Goal: Find specific page/section: Locate a particular part of the current website

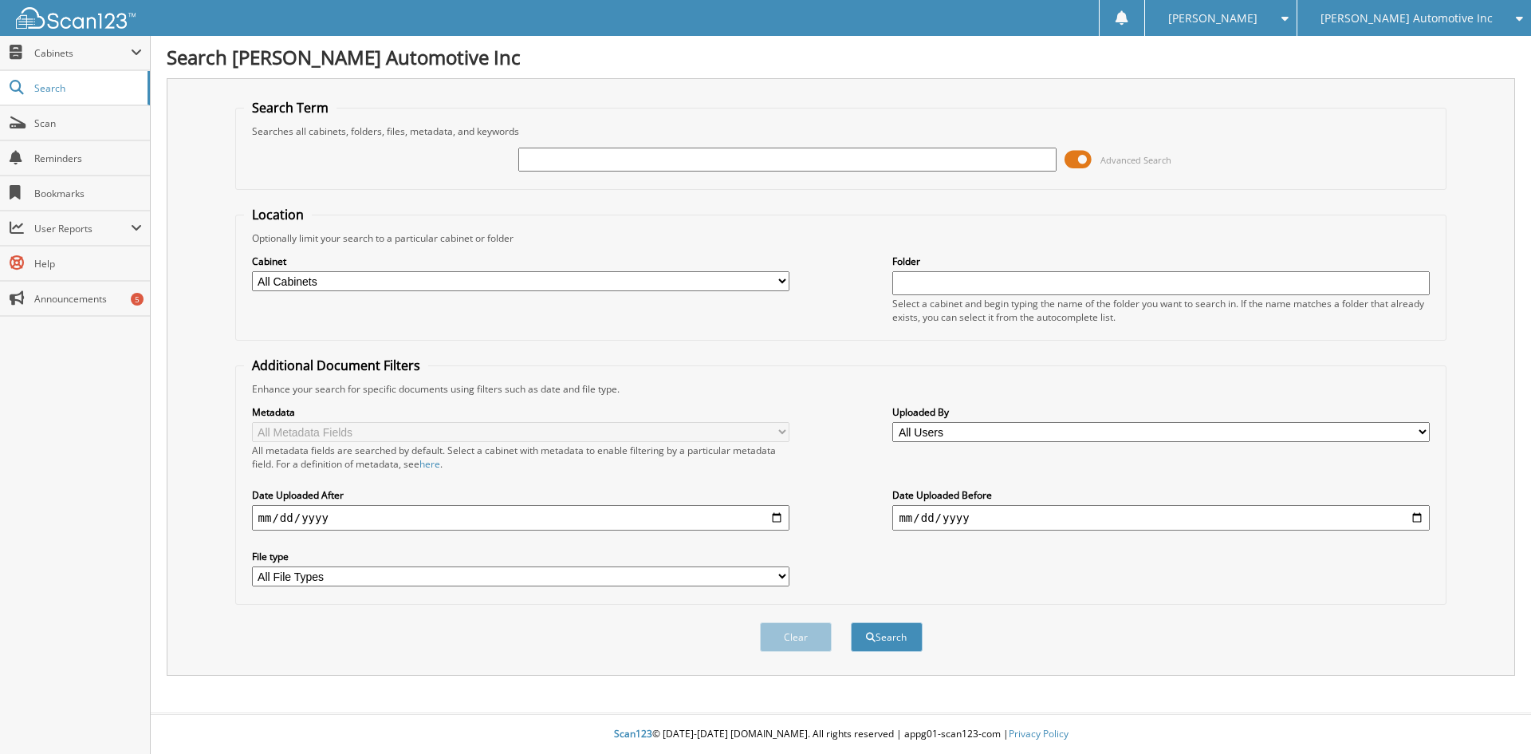
click at [1068, 165] on span at bounding box center [1078, 160] width 27 height 24
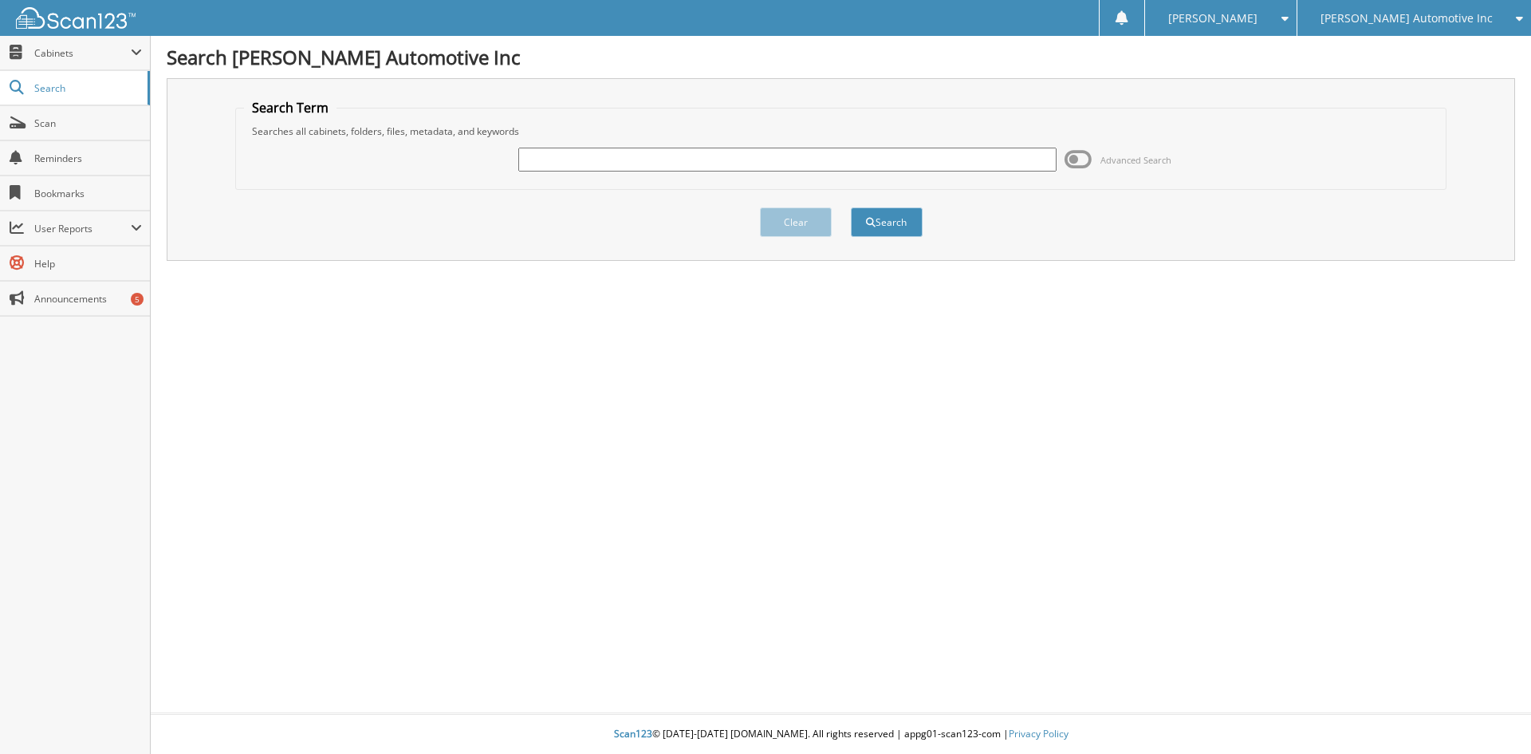
click at [635, 163] on input "text" at bounding box center [786, 160] width 537 height 24
paste input "D300090C"
type input "D300090C"
click at [880, 232] on button "Search" at bounding box center [887, 222] width 72 height 30
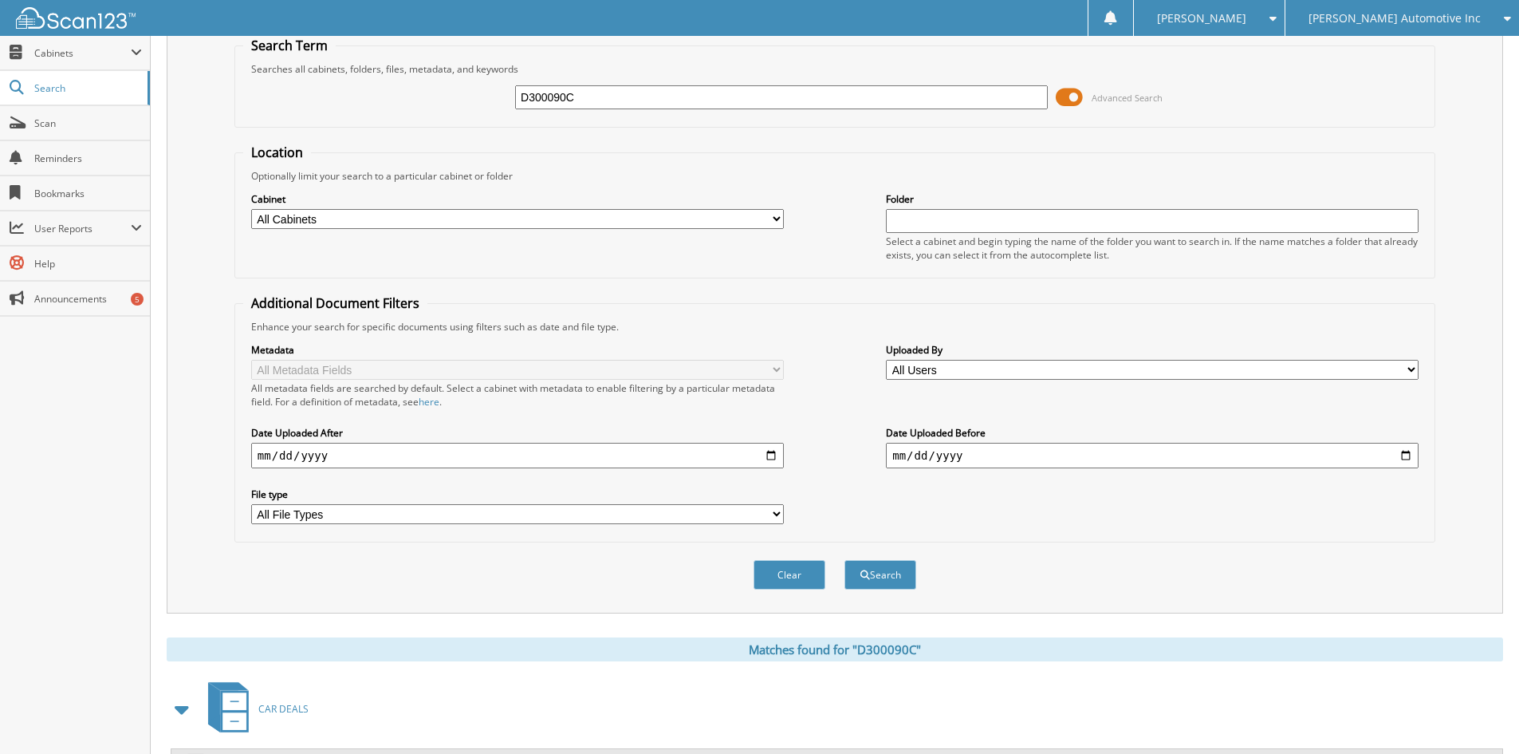
scroll to position [138, 0]
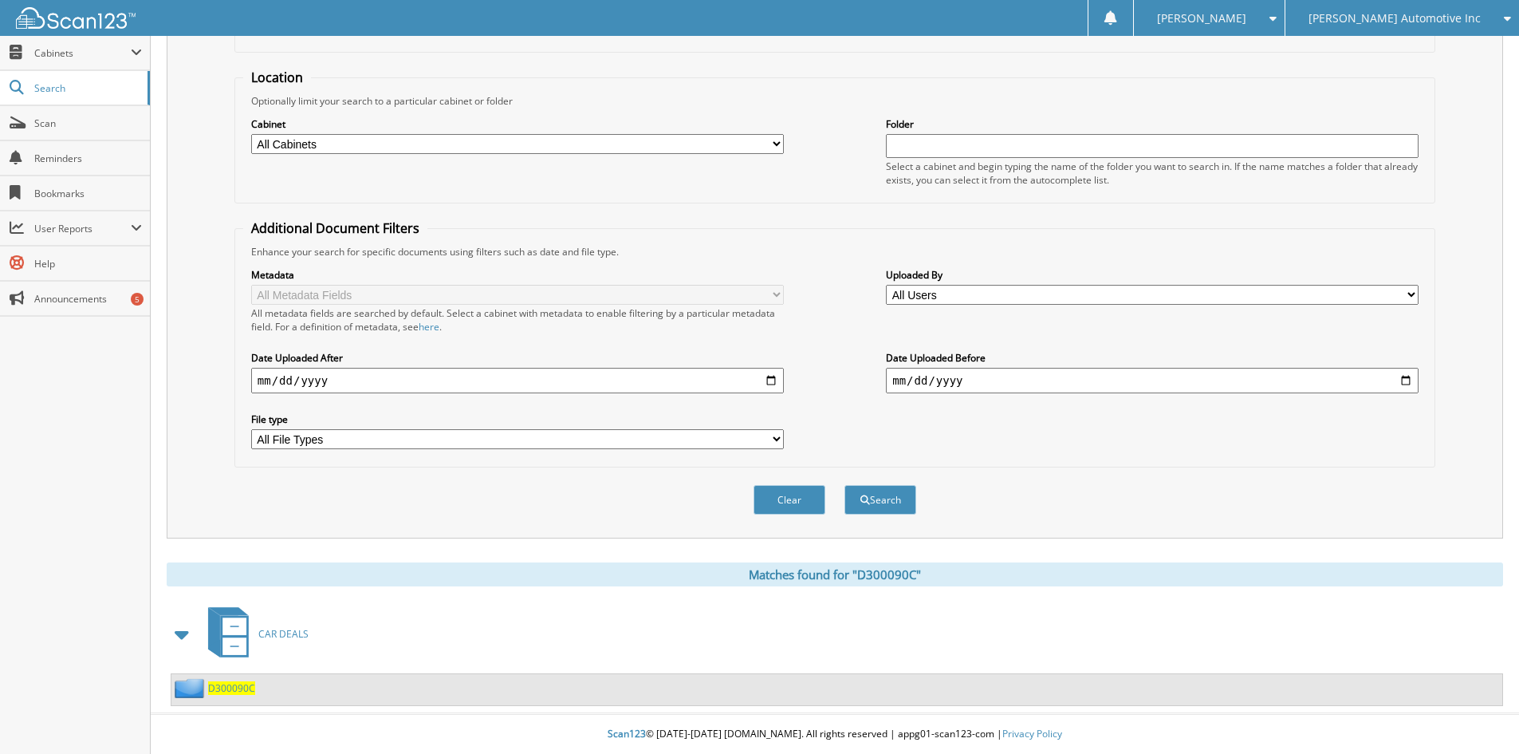
click at [228, 687] on span "D300090C" at bounding box center [231, 688] width 47 height 14
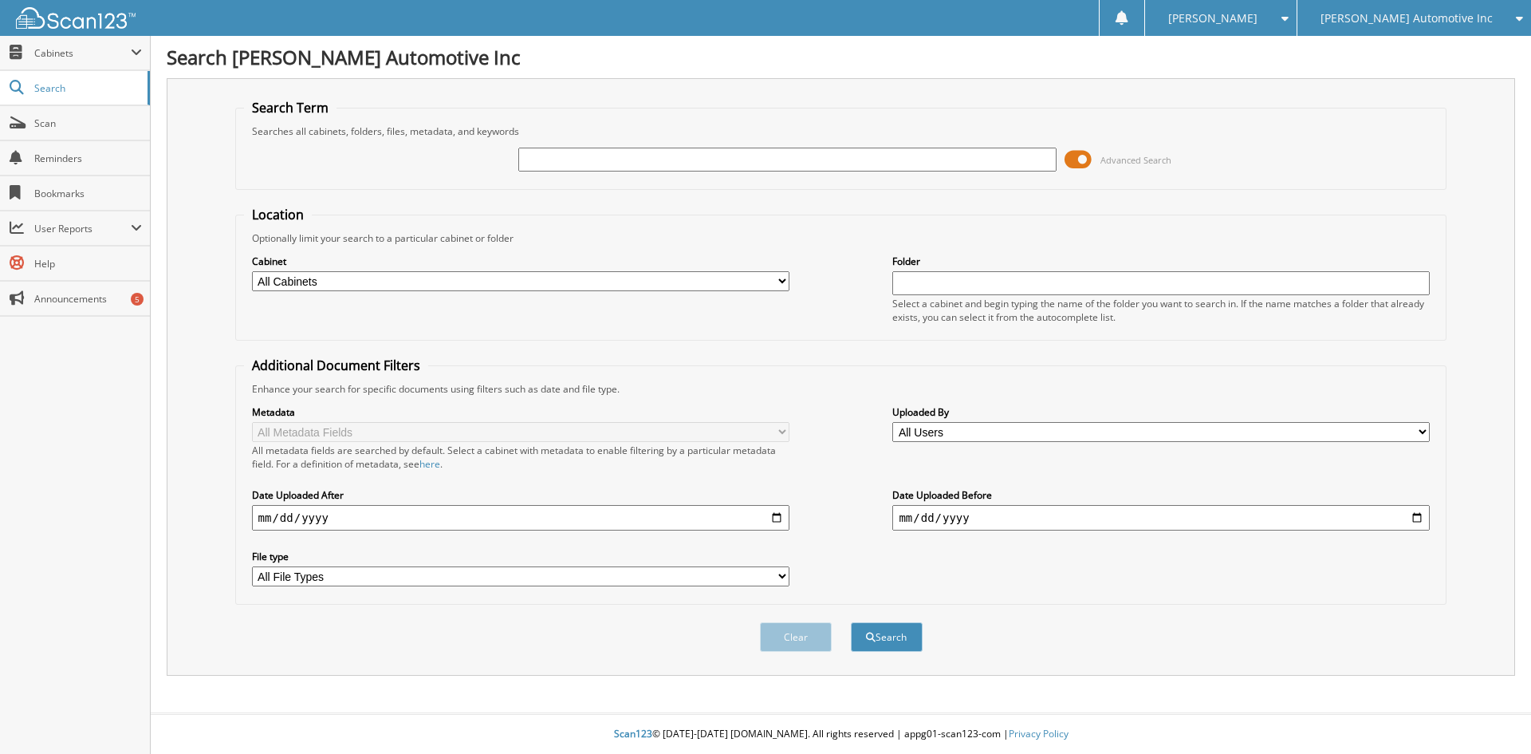
click at [1078, 167] on span at bounding box center [1078, 160] width 27 height 24
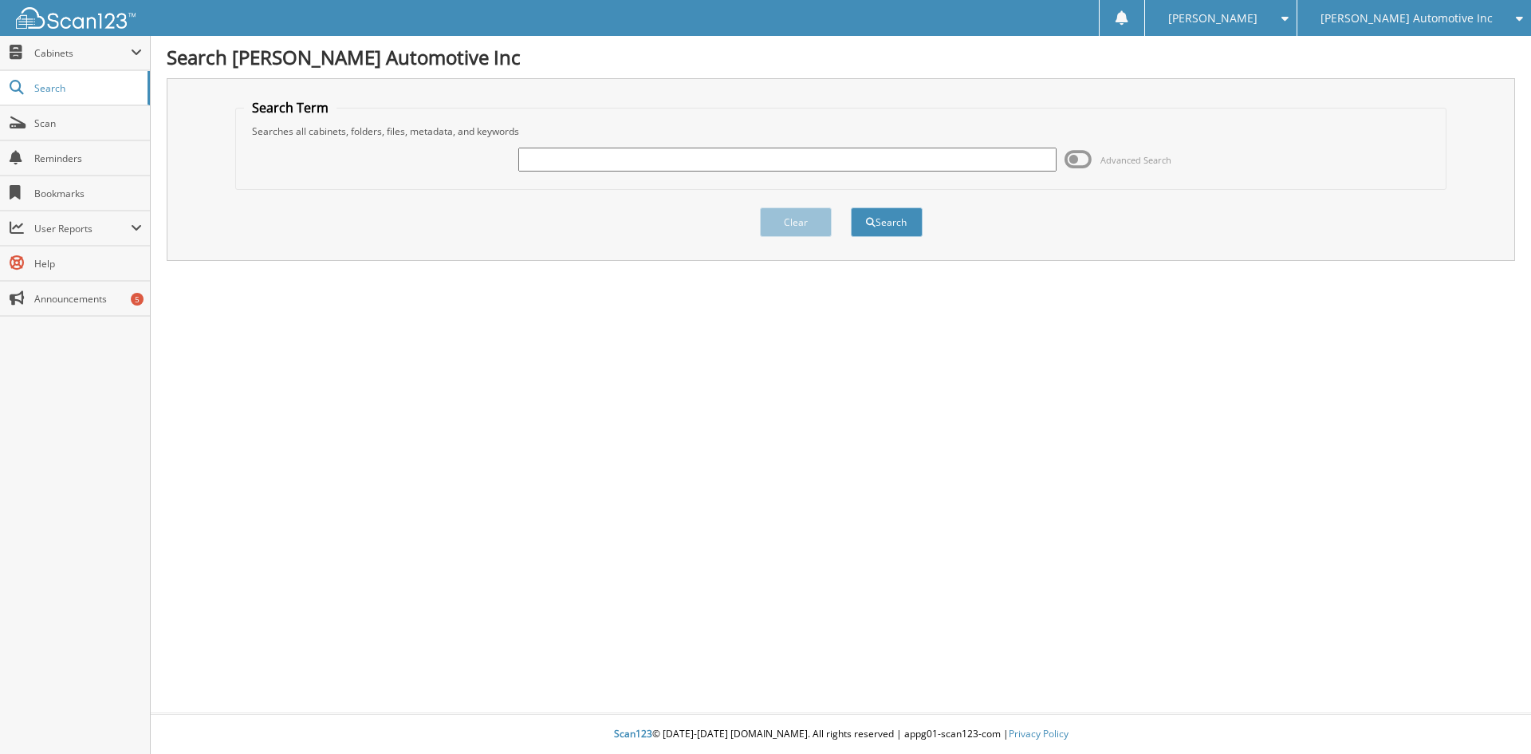
click at [617, 151] on input "text" at bounding box center [786, 160] width 537 height 24
type input "miller, melissa"
click at [851, 207] on button "Search" at bounding box center [887, 222] width 72 height 30
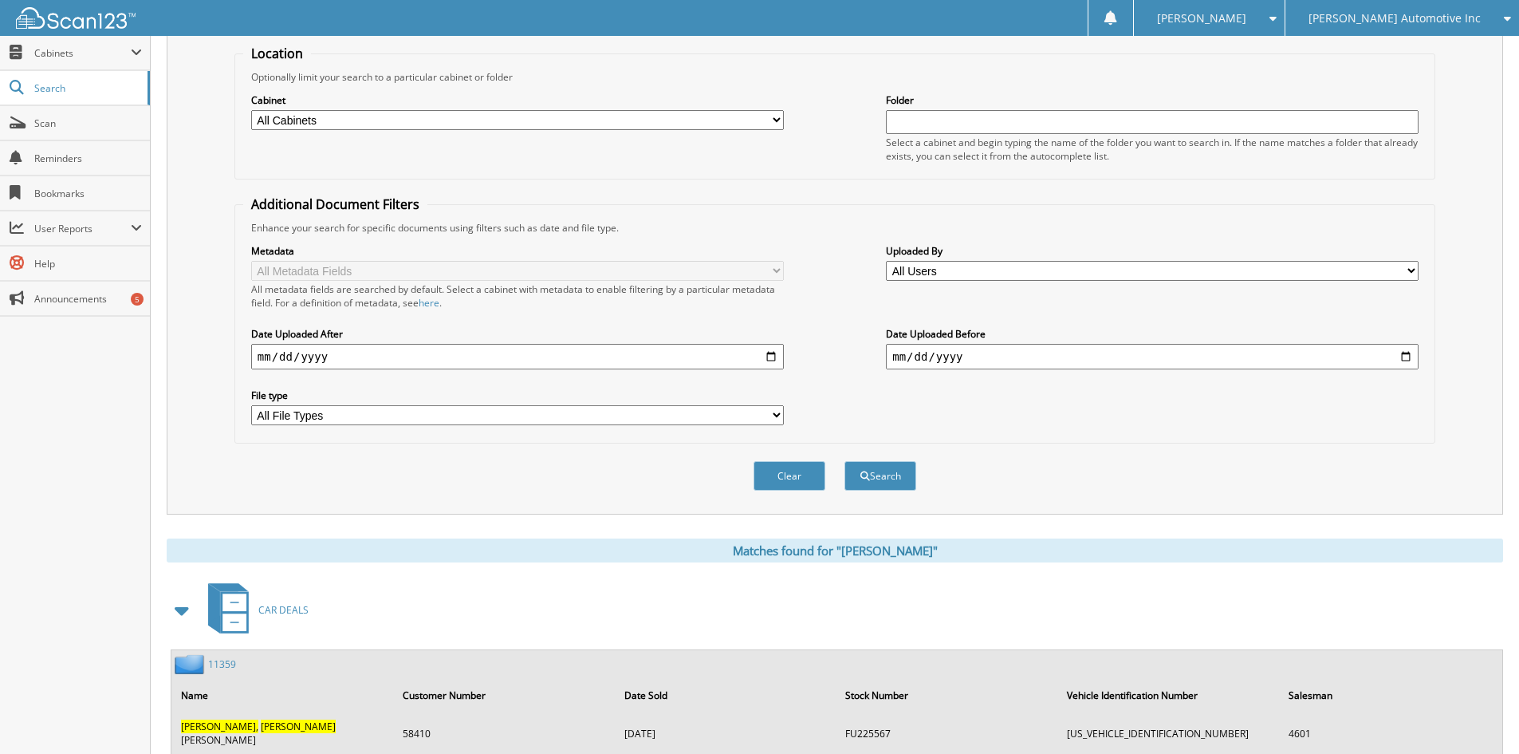
scroll to position [480, 0]
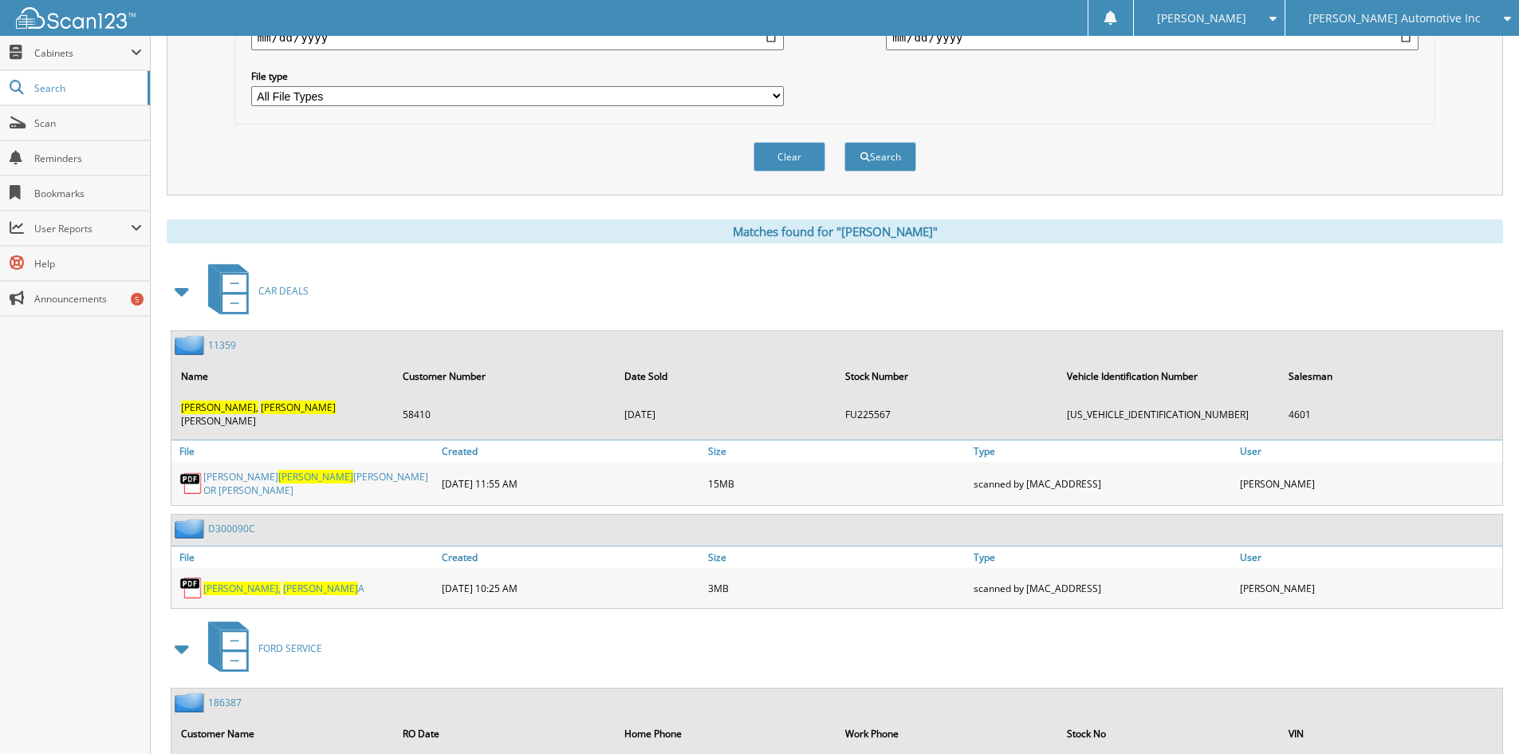
click at [226, 342] on link "11359" at bounding box center [222, 345] width 28 height 14
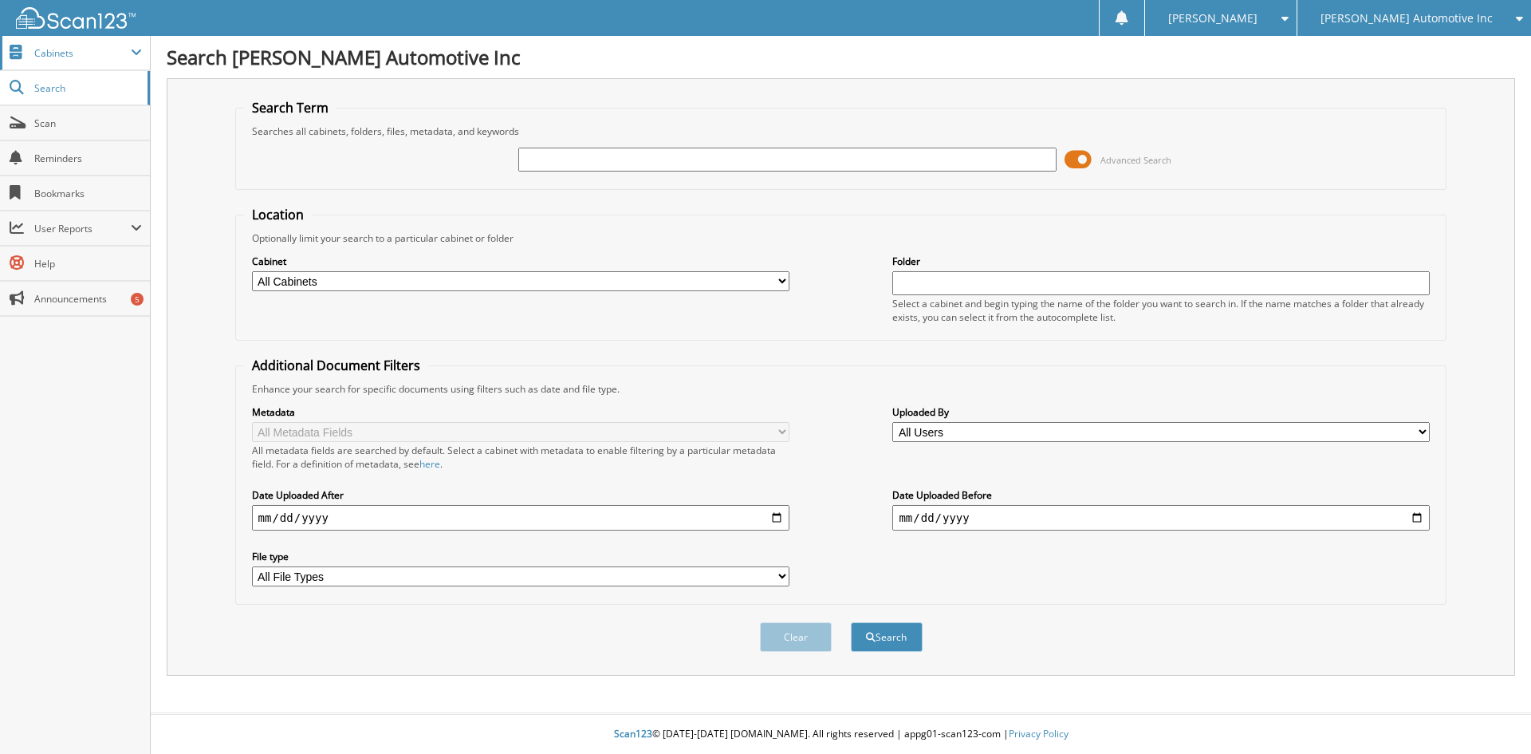
click at [69, 59] on span "Cabinets" at bounding box center [82, 53] width 96 height 14
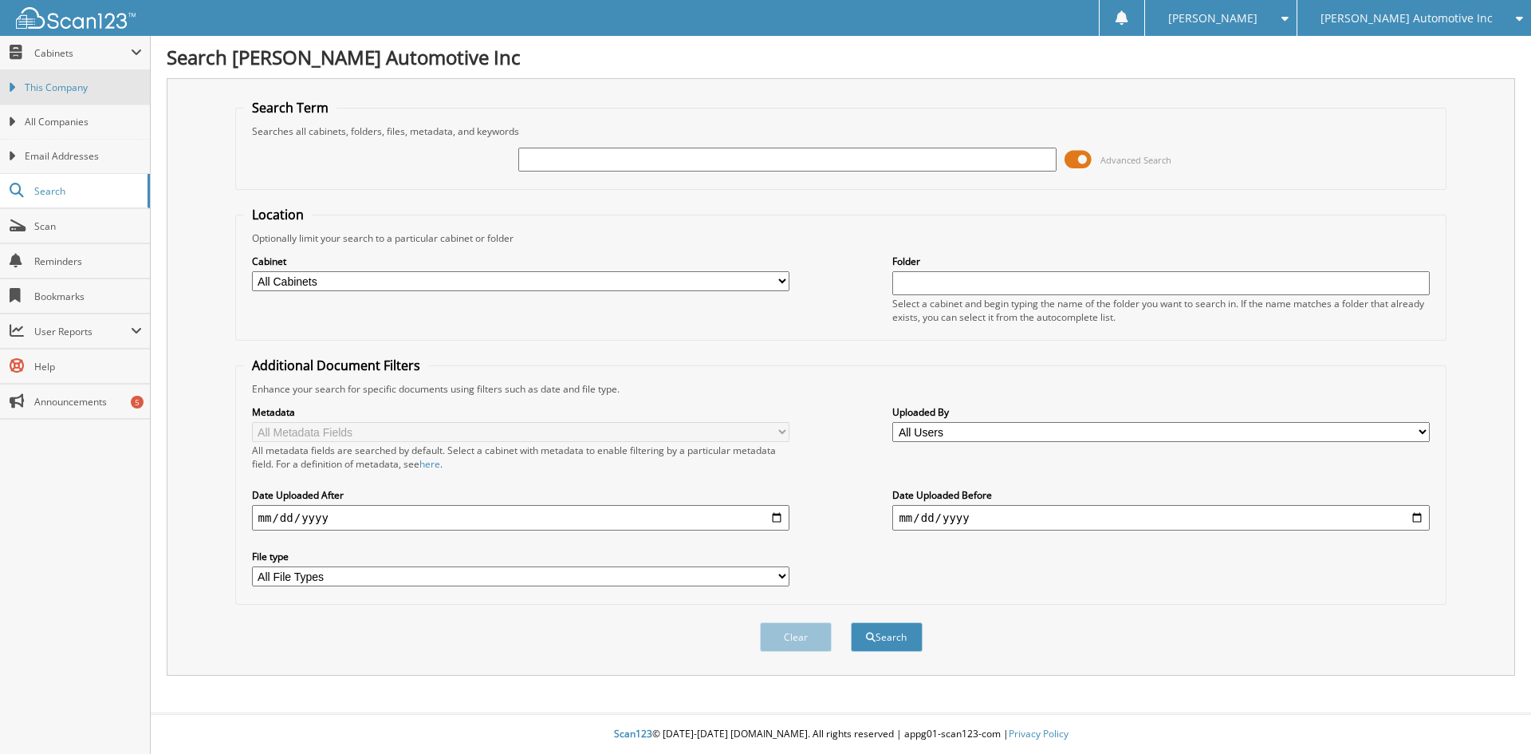
click at [69, 89] on span "This Company" at bounding box center [83, 88] width 117 height 14
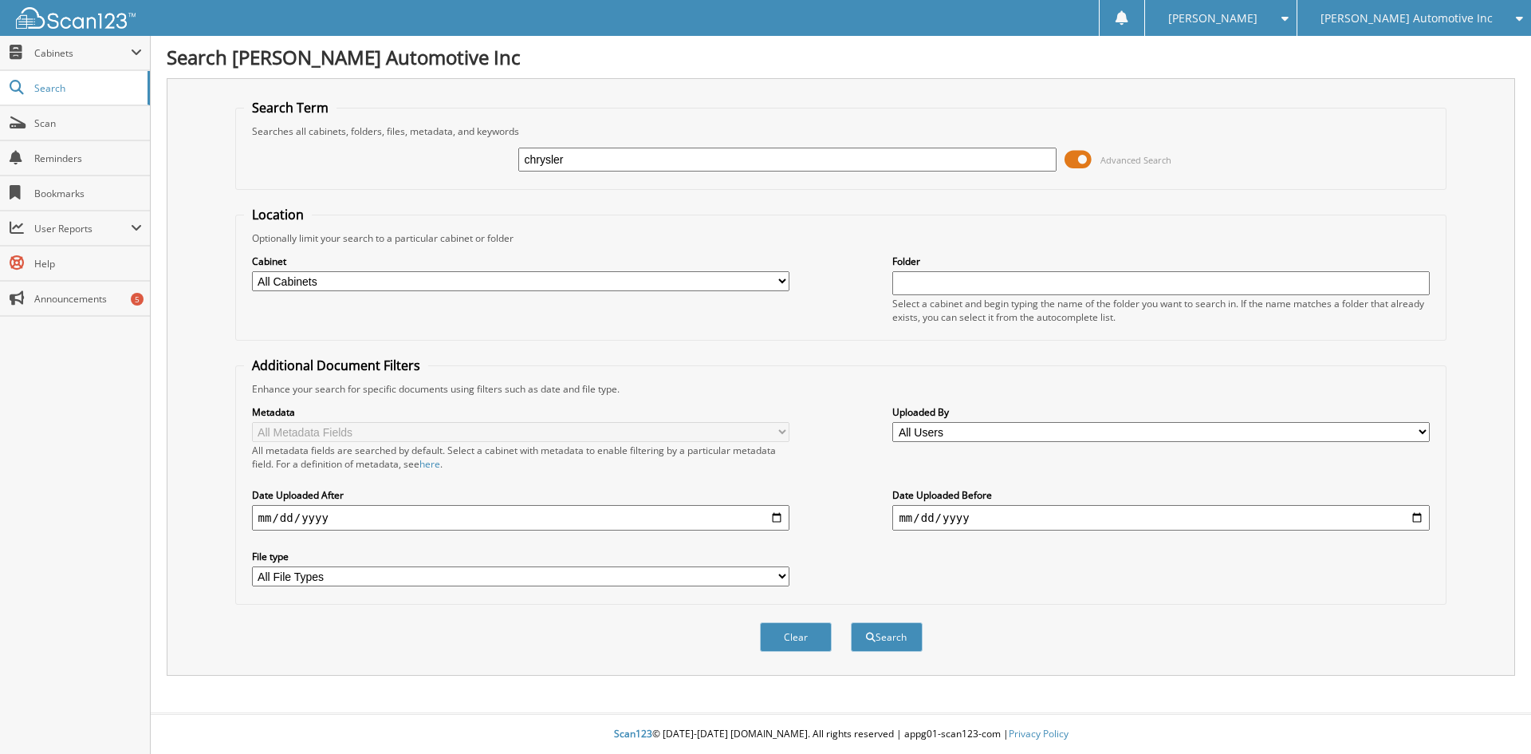
type input "chrysler"
click at [851, 622] on button "Search" at bounding box center [887, 637] width 72 height 30
click at [1078, 154] on span at bounding box center [1078, 160] width 27 height 24
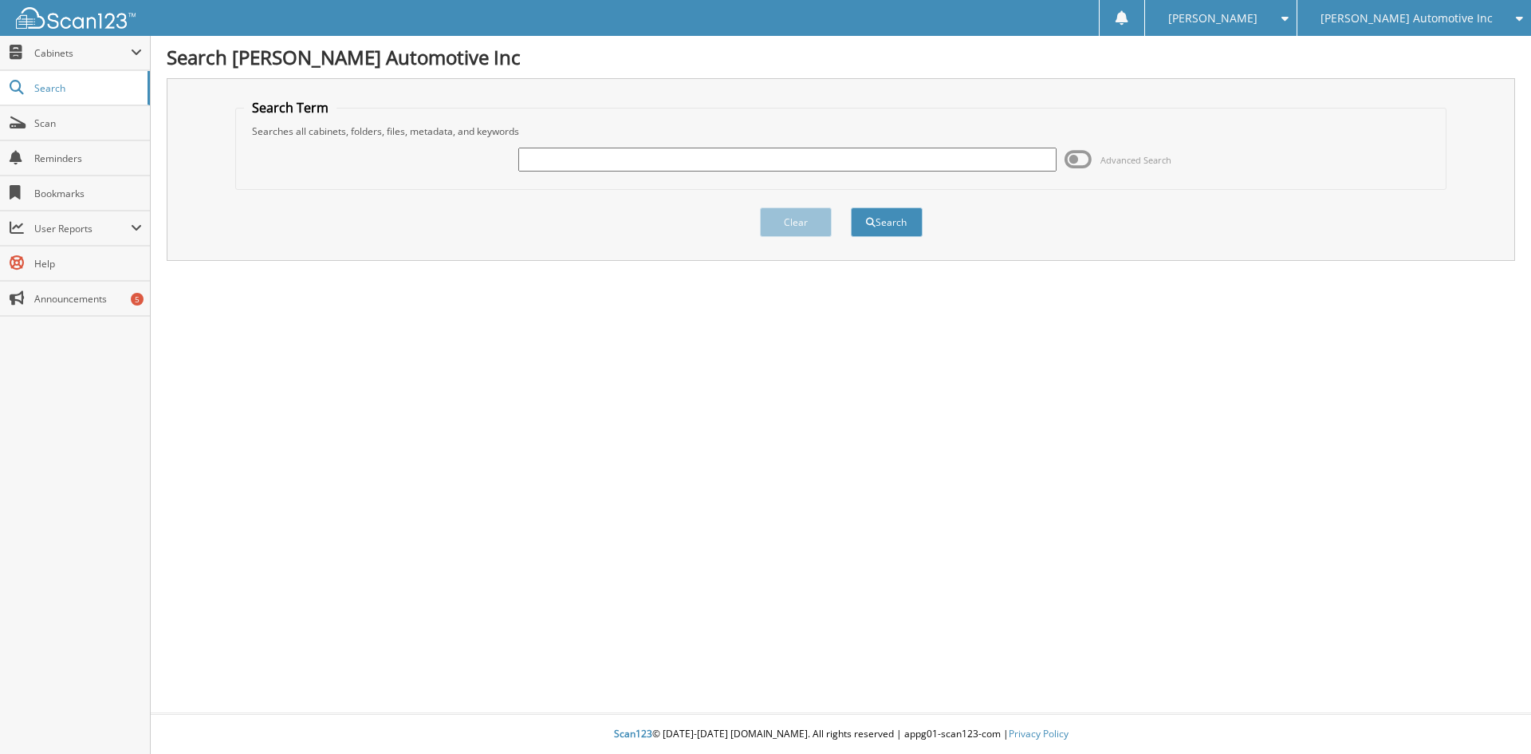
click at [575, 164] on input "text" at bounding box center [786, 160] width 537 height 24
type input "chrysler"
click at [851, 207] on button "Search" at bounding box center [887, 222] width 72 height 30
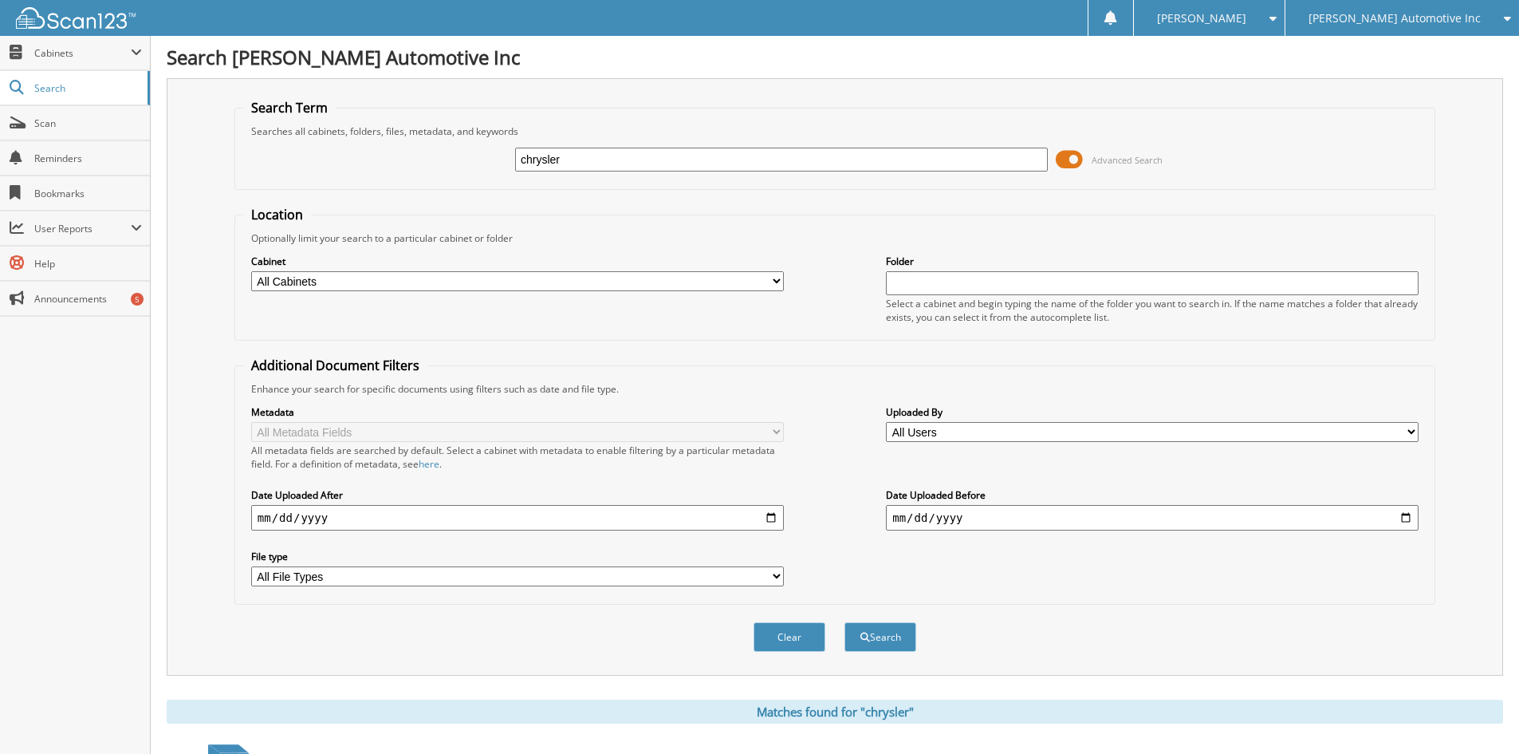
click at [583, 170] on input "chrysler" at bounding box center [781, 160] width 533 height 24
type input "chrysler capital"
click at [864, 632] on button "Search" at bounding box center [880, 637] width 72 height 30
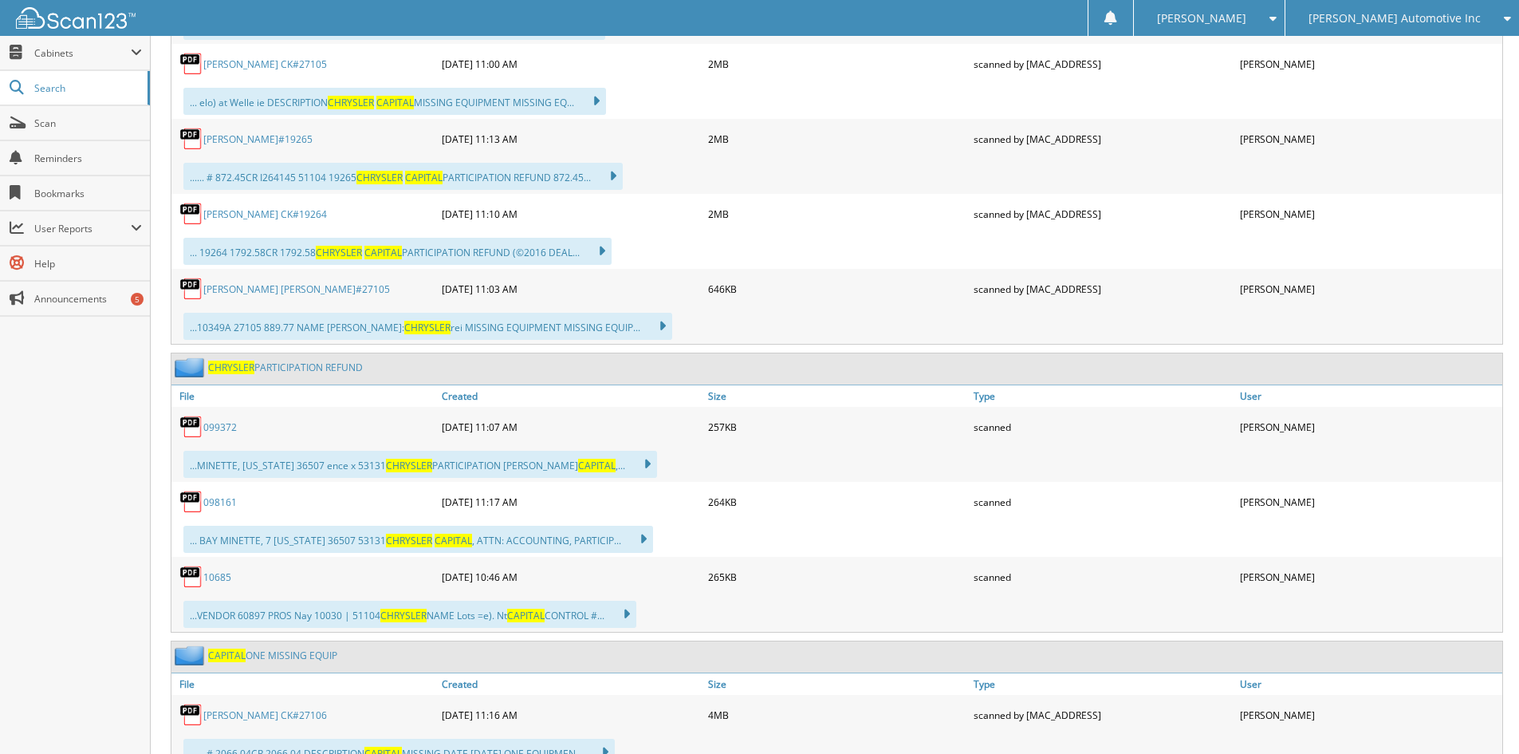
scroll to position [1834, 0]
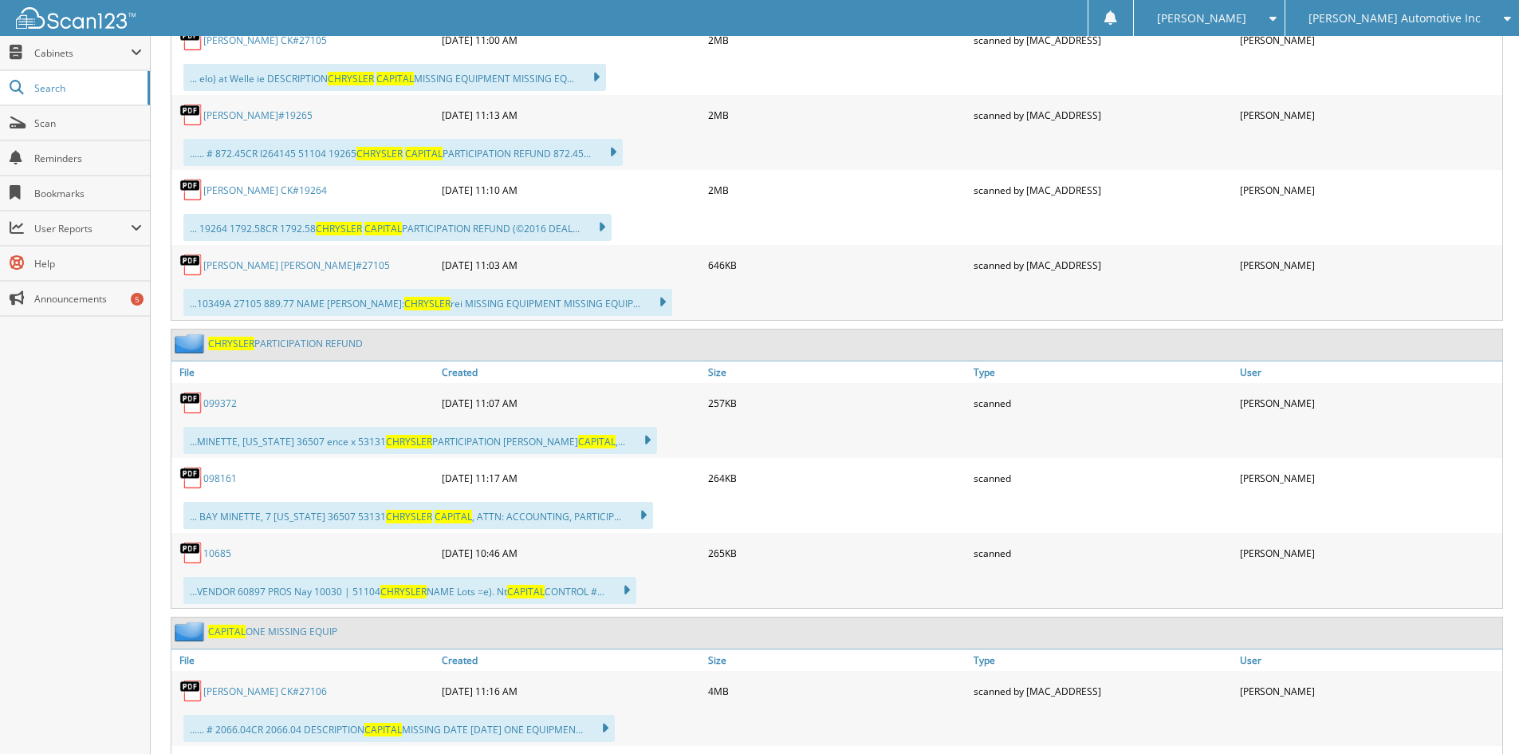
click at [221, 402] on link "099372" at bounding box center [219, 403] width 33 height 14
click at [226, 477] on link "098161" at bounding box center [219, 478] width 33 height 14
click at [221, 553] on link "10685" at bounding box center [217, 553] width 28 height 14
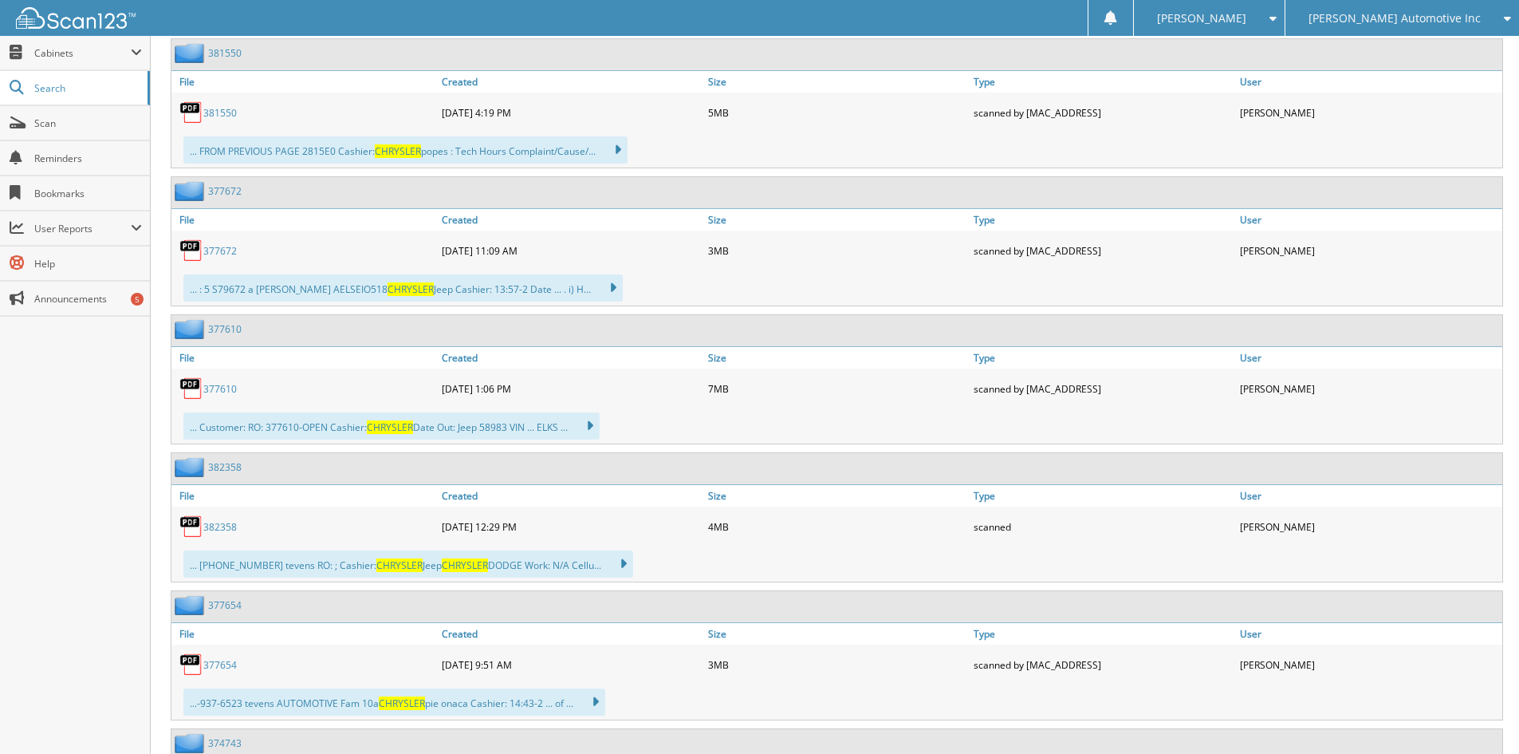
scroll to position [4545, 0]
